Goal: Transaction & Acquisition: Purchase product/service

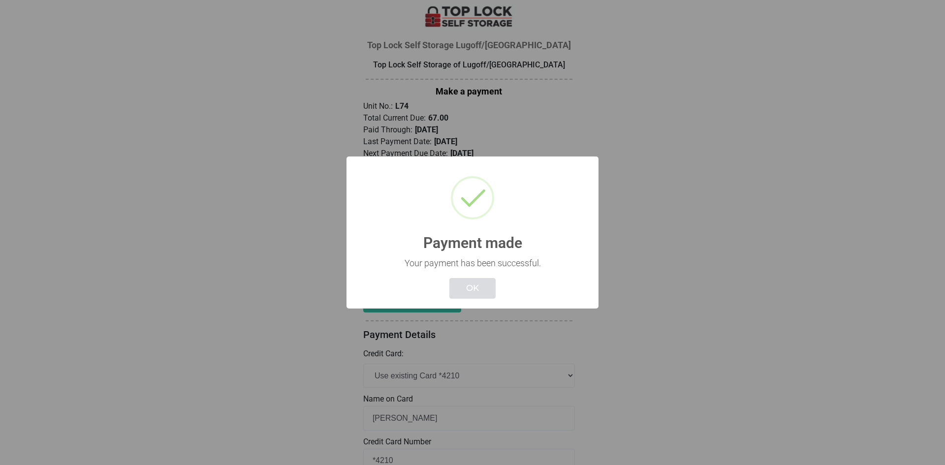
click at [480, 291] on button "OK" at bounding box center [473, 288] width 46 height 21
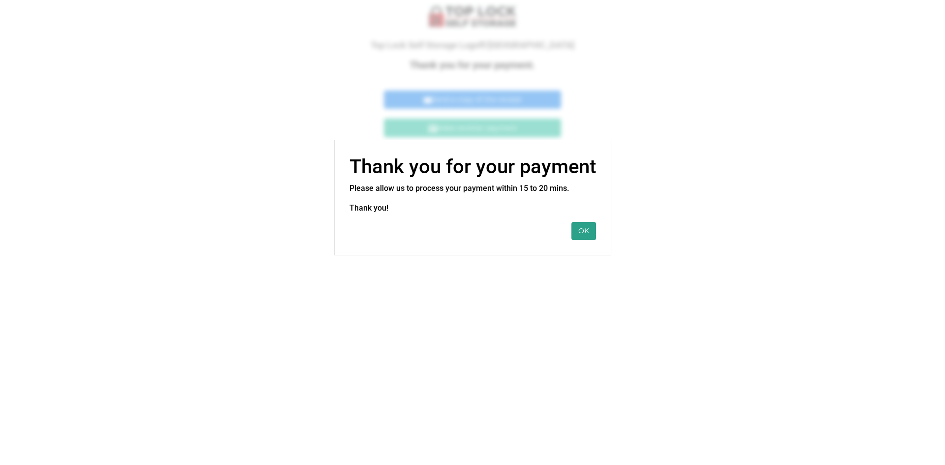
click at [585, 227] on button "OK" at bounding box center [584, 231] width 25 height 18
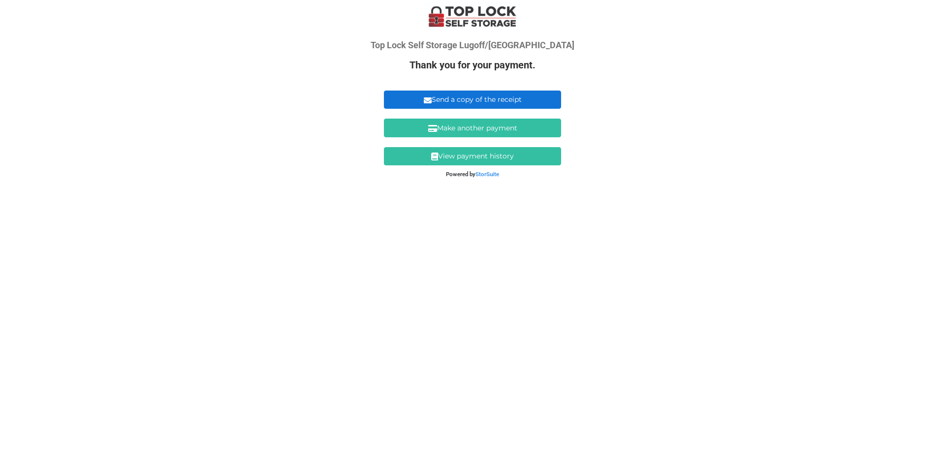
click at [486, 100] on link "Send a copy of the receipt" at bounding box center [472, 100] width 177 height 18
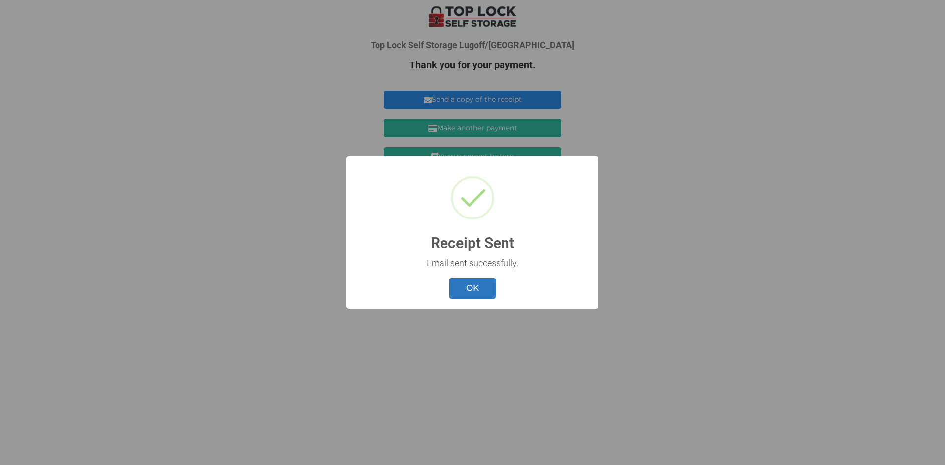
click at [473, 291] on button "OK" at bounding box center [473, 288] width 46 height 21
